Goal: Navigation & Orientation: Find specific page/section

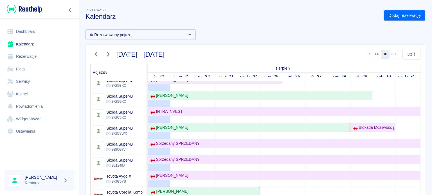
scroll to position [394, 0]
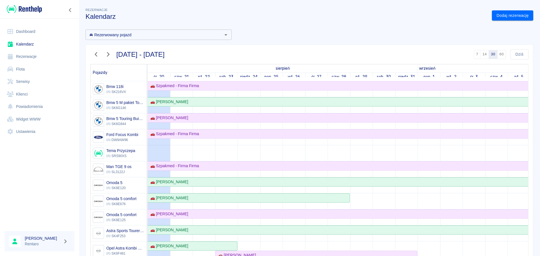
scroll to position [440, 0]
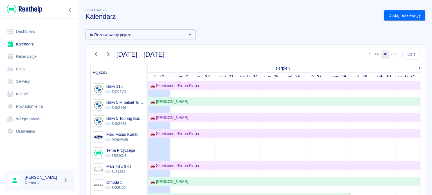
scroll to position [112, 0]
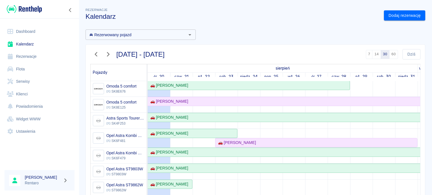
click at [31, 46] on link "Kalendarz" at bounding box center [39, 44] width 70 height 13
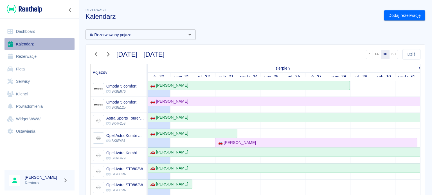
click at [31, 46] on link "Kalendarz" at bounding box center [39, 44] width 70 height 13
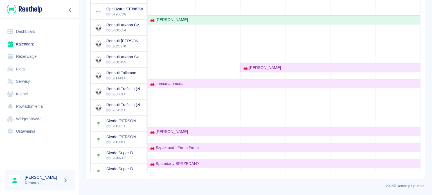
scroll to position [128, 0]
